Goal: Information Seeking & Learning: Learn about a topic

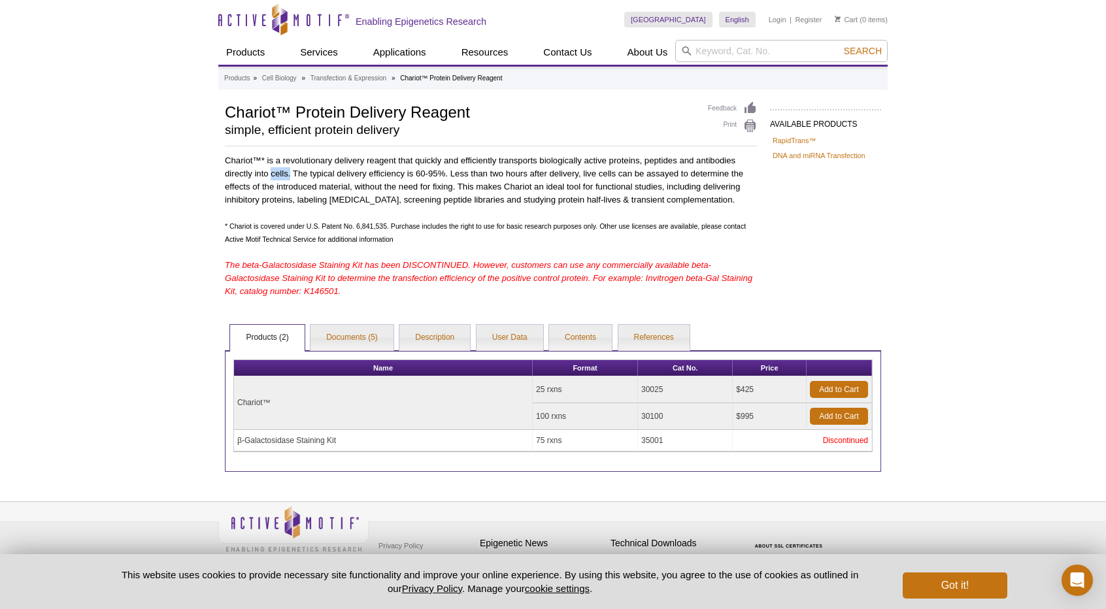
drag, startPoint x: 290, startPoint y: 172, endPoint x: 269, endPoint y: 172, distance: 20.9
click at [269, 172] on p "Chariot™* is a revolutionary delivery reagent that quickly and efficiently tran…" at bounding box center [491, 180] width 532 height 52
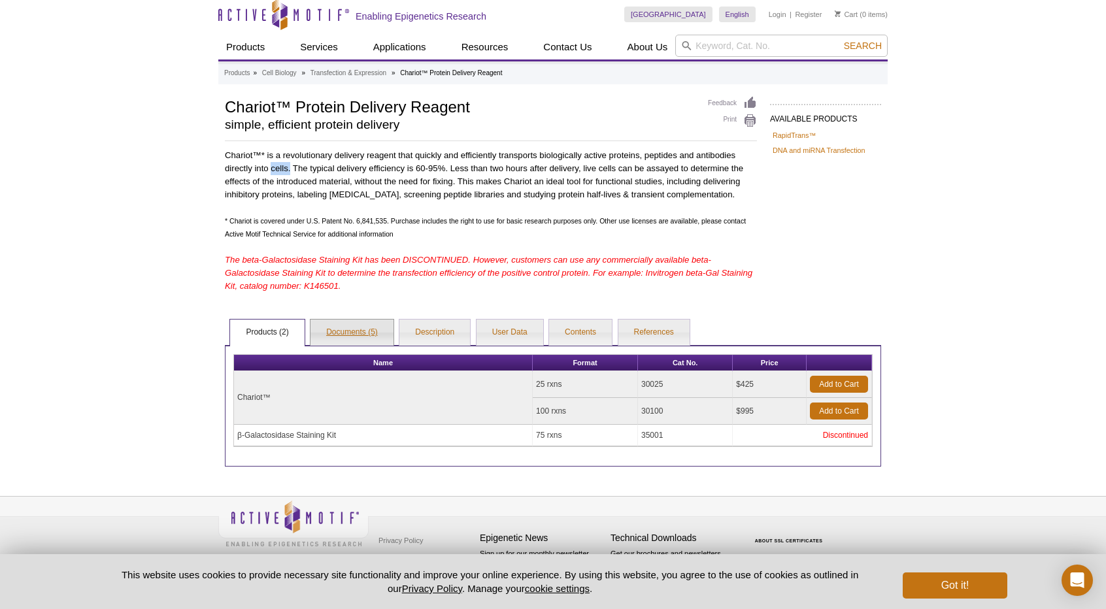
click at [340, 328] on link "Documents (5)" at bounding box center [352, 333] width 83 height 26
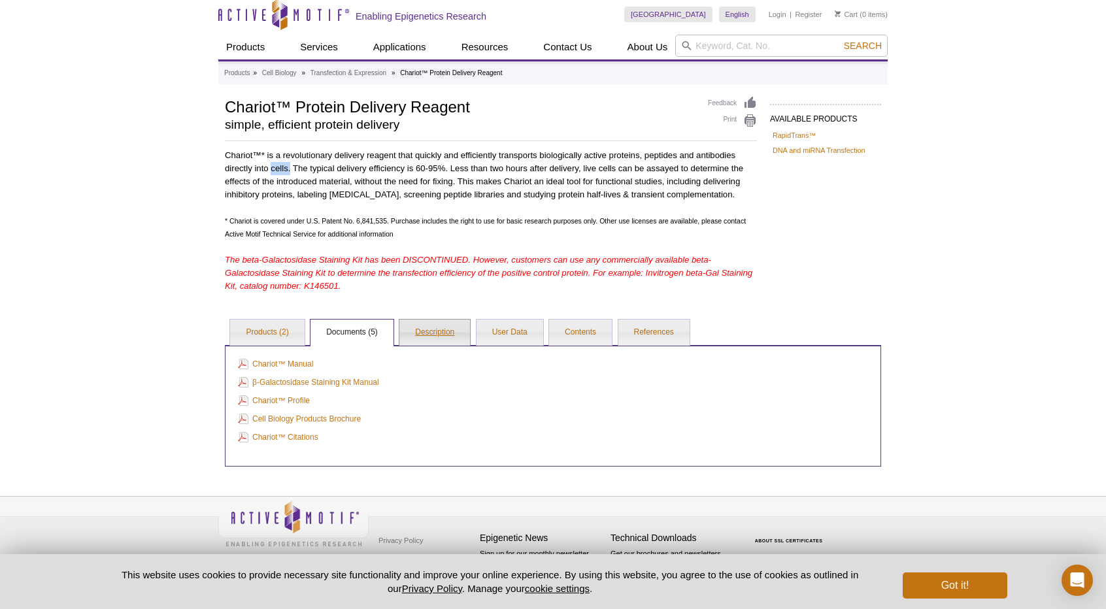
click at [416, 340] on link "Description" at bounding box center [434, 333] width 71 height 26
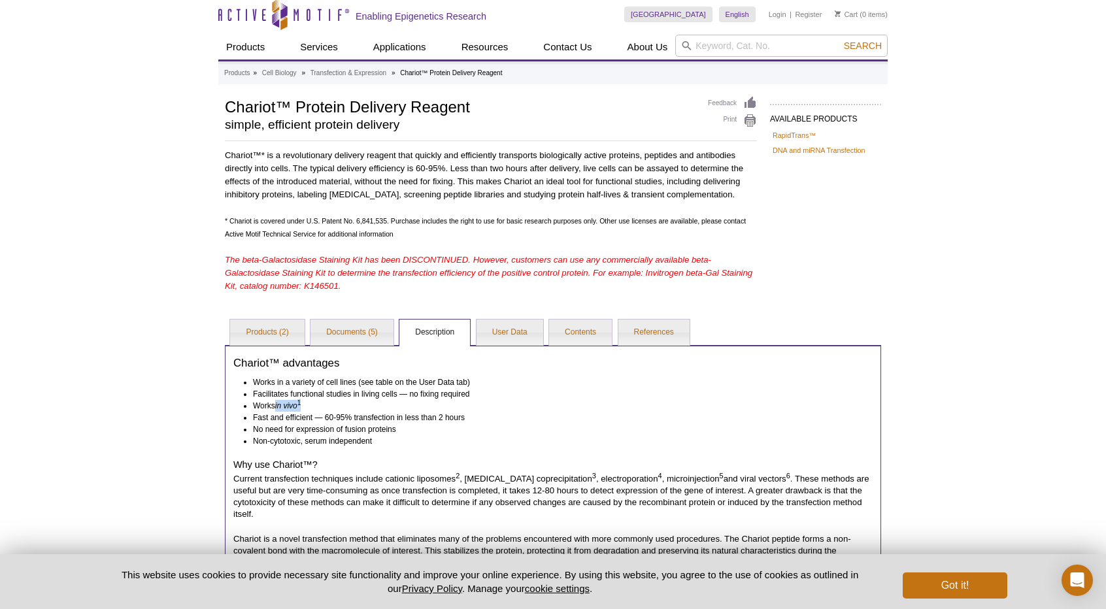
drag, startPoint x: 273, startPoint y: 405, endPoint x: 311, endPoint y: 407, distance: 37.4
click at [311, 407] on li "Works in vivo 1" at bounding box center [557, 406] width 608 height 12
click at [520, 324] on link "User Data" at bounding box center [510, 333] width 67 height 26
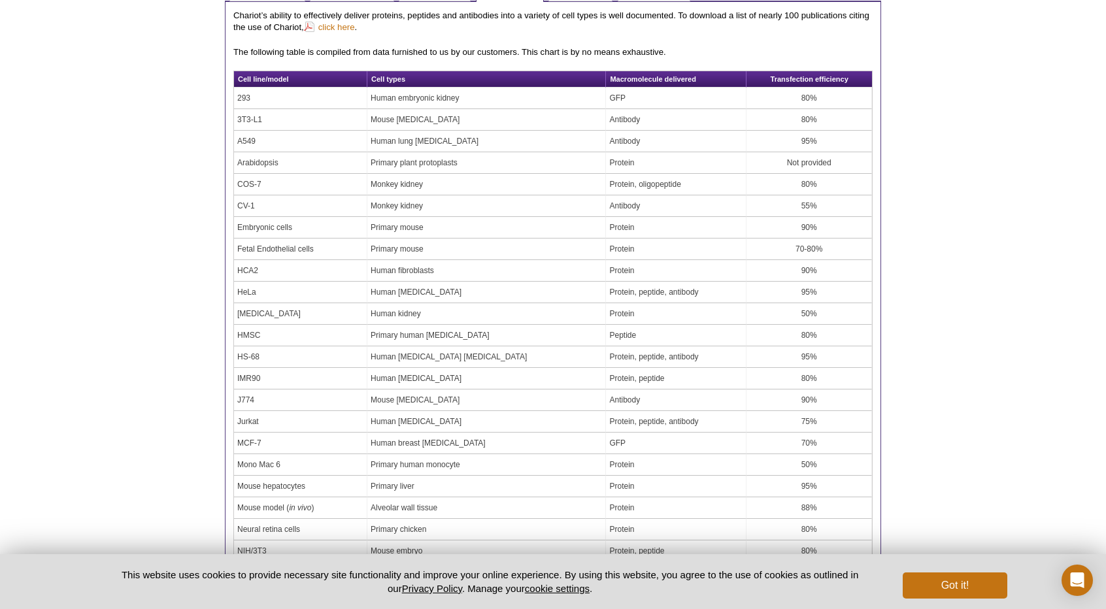
scroll to position [195, 0]
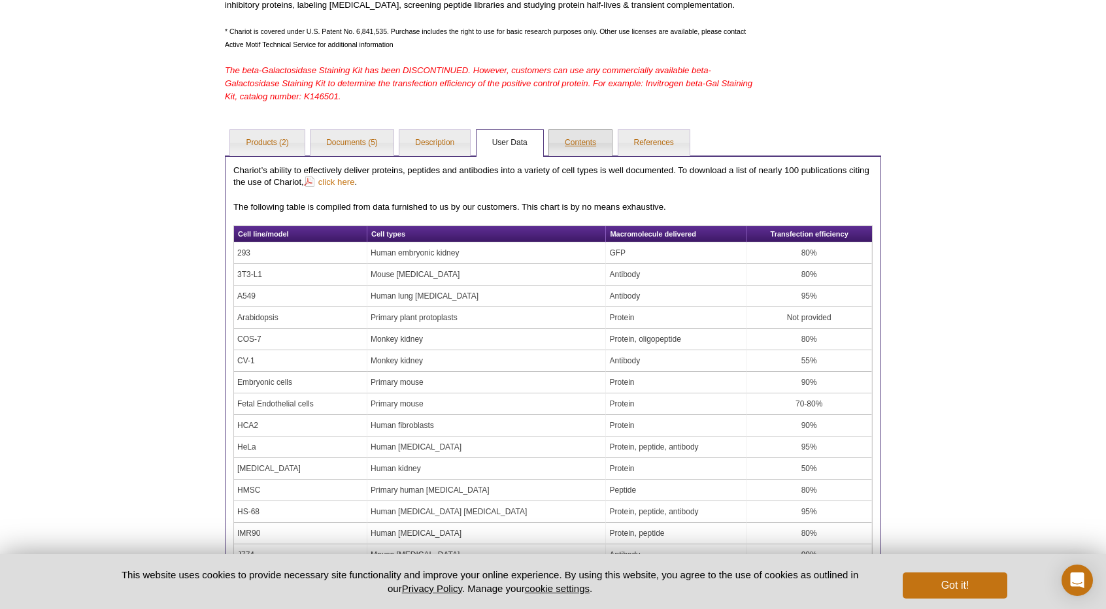
click at [578, 152] on link "Contents" at bounding box center [580, 143] width 63 height 26
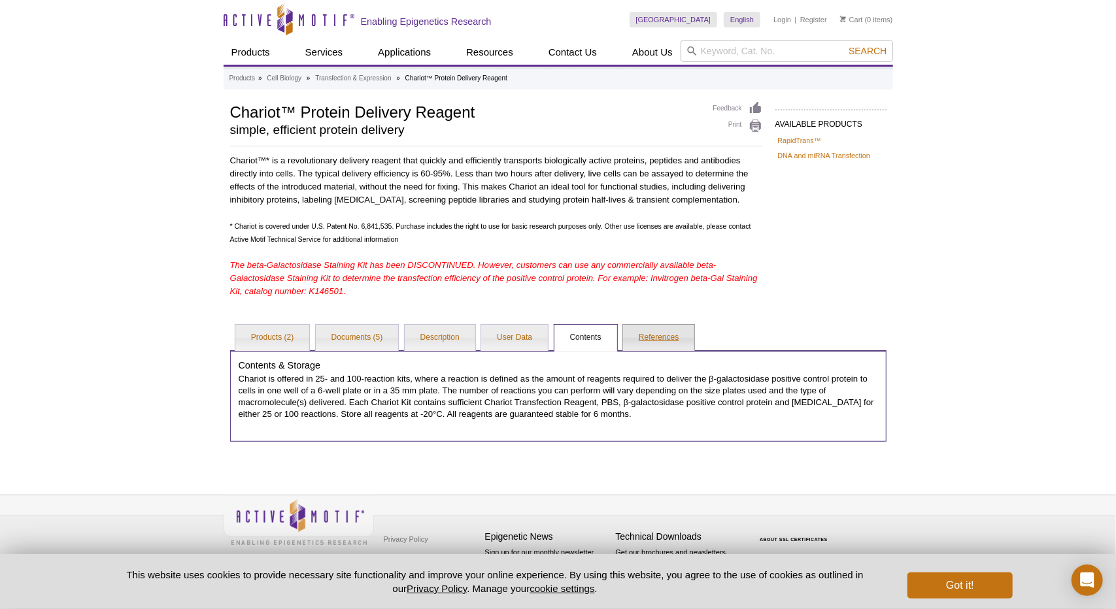
click at [641, 339] on link "References" at bounding box center [658, 338] width 71 height 26
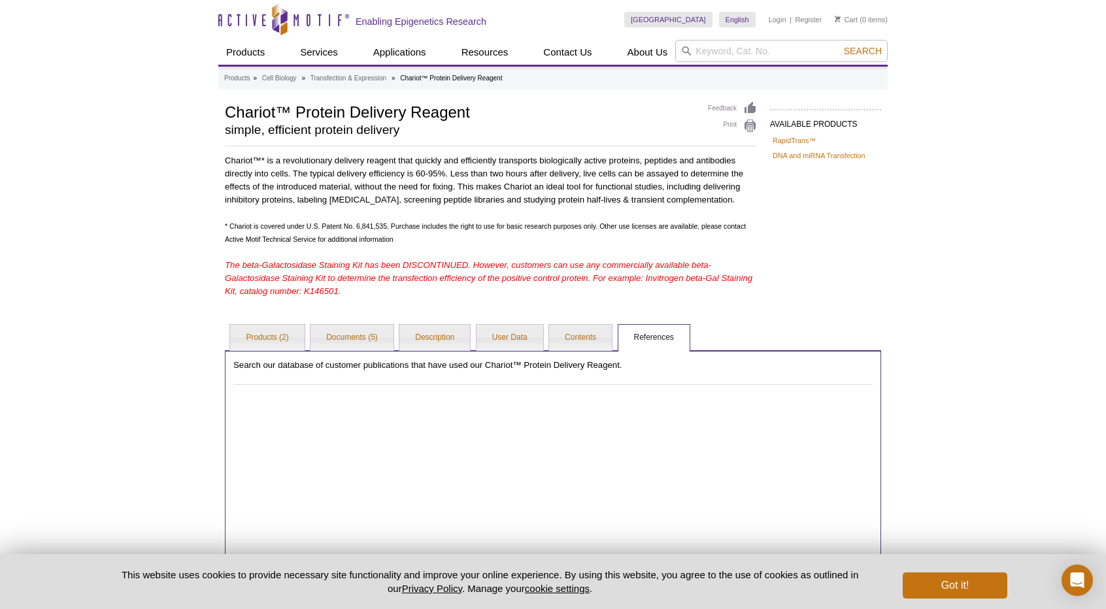
scroll to position [392, 0]
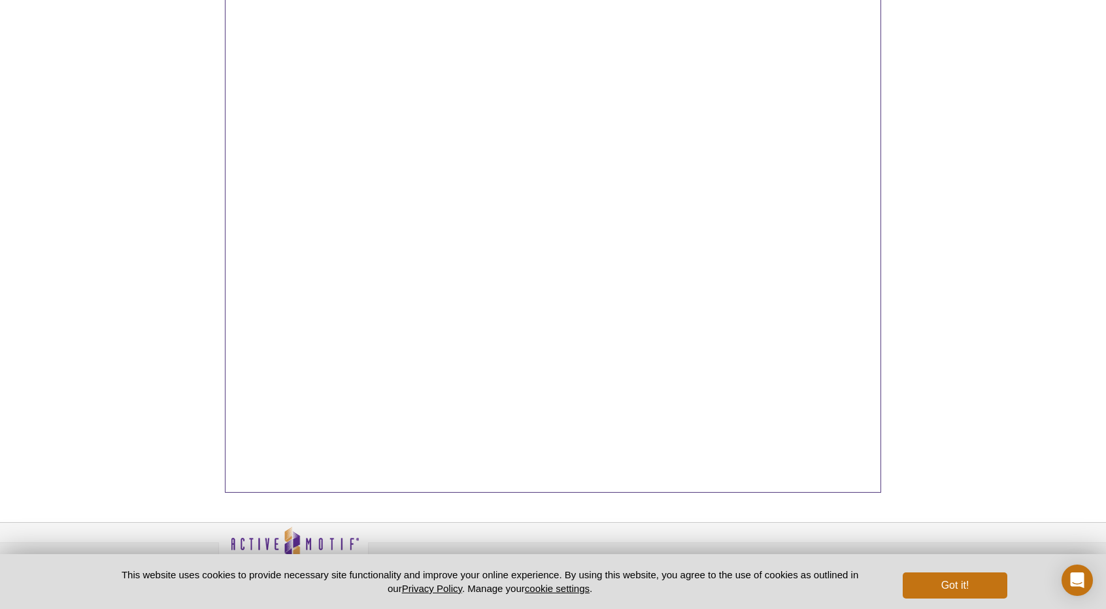
click at [67, 232] on div "Active Motif Logo Enabling Epigenetics Research 0 Search Skip to content Active…" at bounding box center [553, 122] width 1106 height 1029
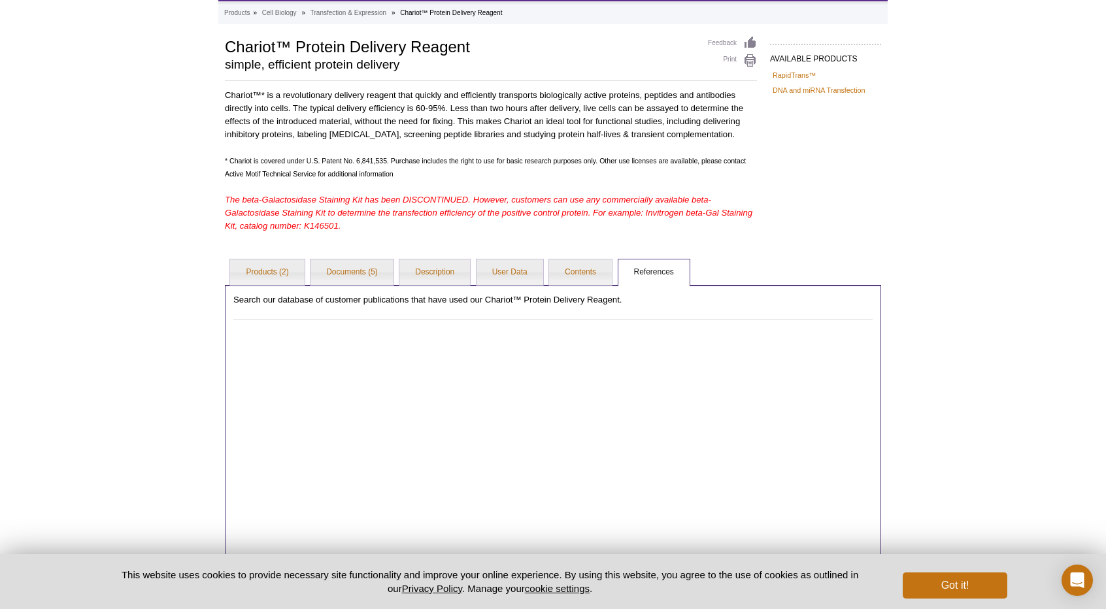
scroll to position [0, 0]
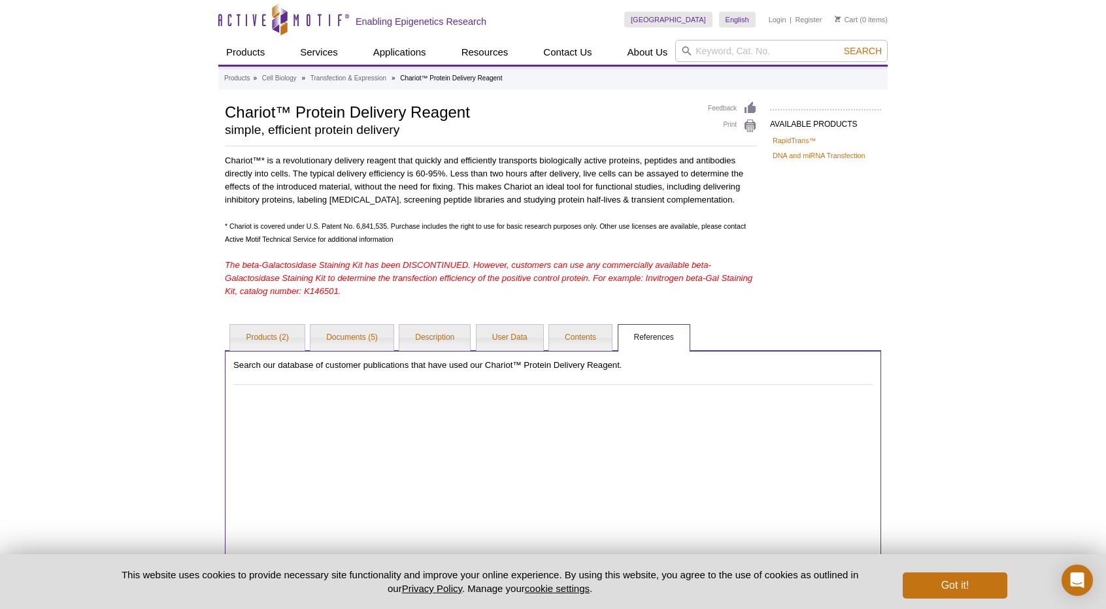
click at [892, 260] on div "Active Motif Logo Enabling Epigenetics Research 0 Search Skip to content Active…" at bounding box center [553, 514] width 1106 height 1029
click at [101, 365] on div "Active Motif Logo Enabling Epigenetics Research 0 Search Skip to content Active…" at bounding box center [553, 514] width 1106 height 1029
